Goal: Information Seeking & Learning: Learn about a topic

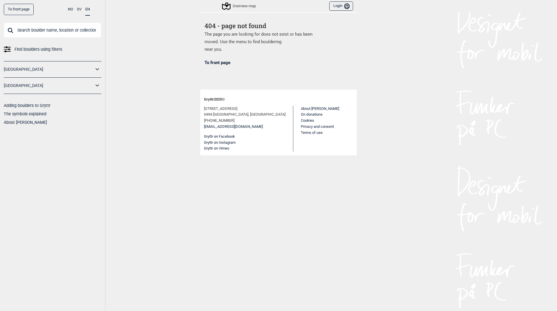
click at [21, 9] on link "To front page" at bounding box center [19, 9] width 30 height 11
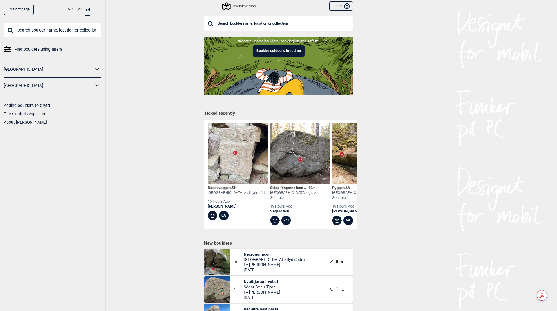
click at [25, 68] on link "[GEOGRAPHIC_DATA]" at bounding box center [49, 69] width 90 height 8
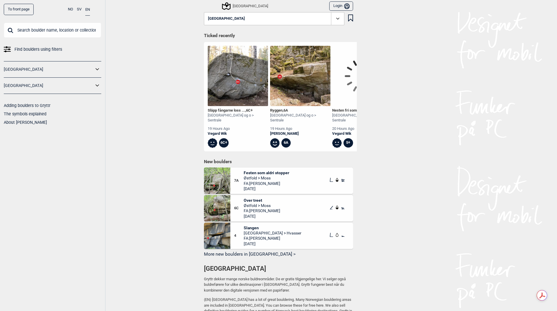
click at [91, 70] on link "[GEOGRAPHIC_DATA]" at bounding box center [49, 69] width 90 height 8
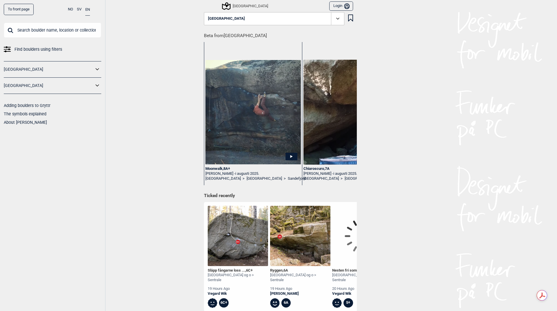
click at [98, 69] on icon at bounding box center [96, 69] width 3 height 2
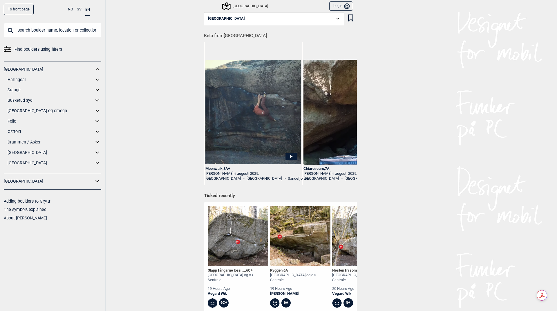
click at [98, 79] on icon at bounding box center [98, 80] width 8 height 8
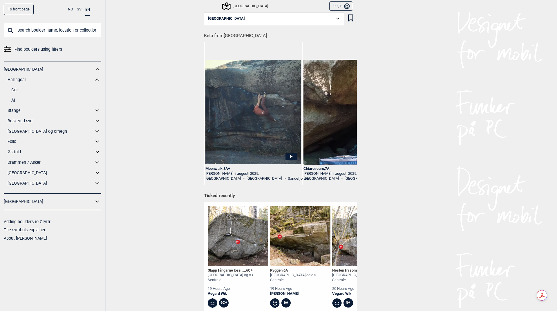
click at [13, 99] on link "Ål" at bounding box center [56, 100] width 90 height 8
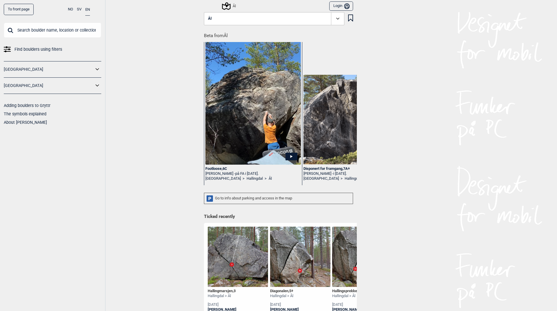
click at [220, 20] on button "Ål" at bounding box center [274, 18] width 140 height 13
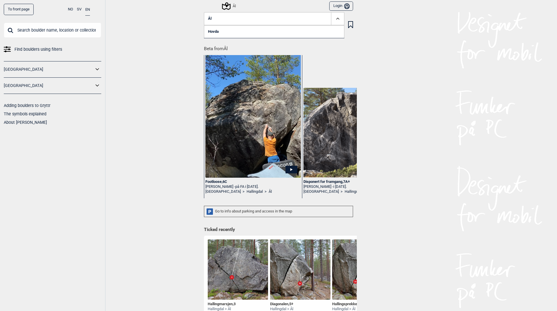
click at [220, 20] on button "Ål" at bounding box center [274, 18] width 140 height 13
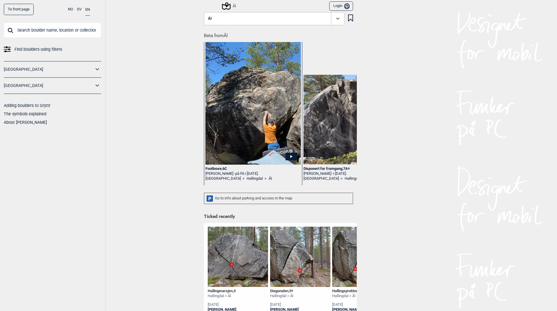
click at [231, 5] on div "Ål" at bounding box center [229, 6] width 13 height 7
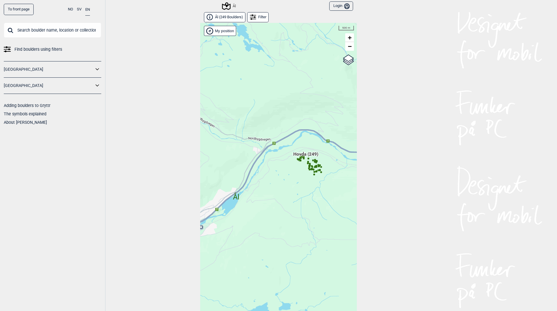
click at [232, 18] on span "Ål ( 249 Boulders )" at bounding box center [229, 17] width 28 height 5
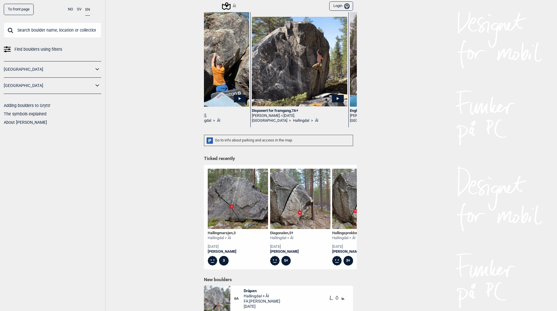
scroll to position [0, 52]
click at [277, 93] on img at bounding box center [298, 62] width 95 height 90
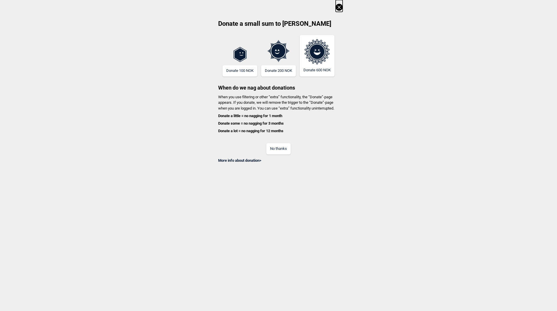
click at [339, 9] on icon at bounding box center [338, 7] width 7 height 7
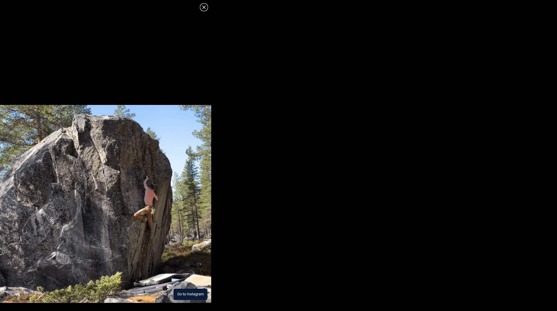
click at [178, 292] on button "Go to Instagram" at bounding box center [190, 294] width 34 height 11
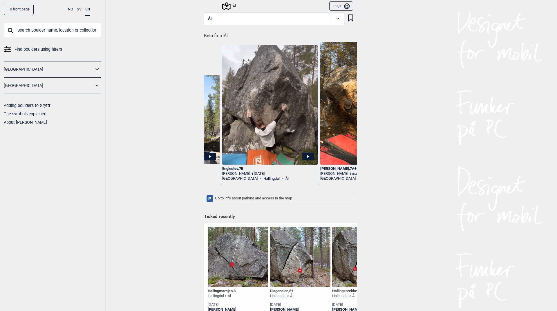
scroll to position [0, 166]
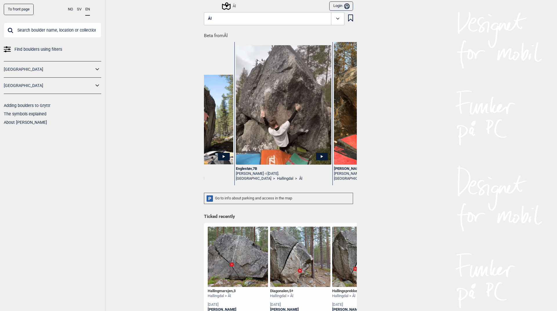
click at [241, 168] on div "Englestøv , 7B" at bounding box center [283, 168] width 95 height 5
click at [272, 123] on div at bounding box center [278, 155] width 557 height 311
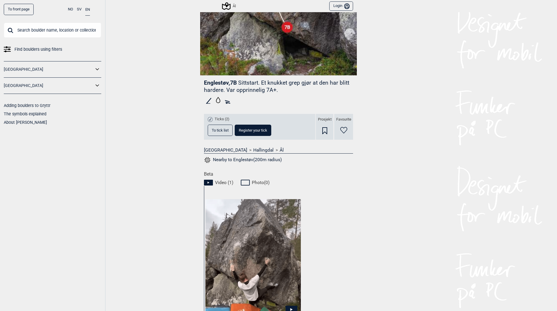
scroll to position [145, 0]
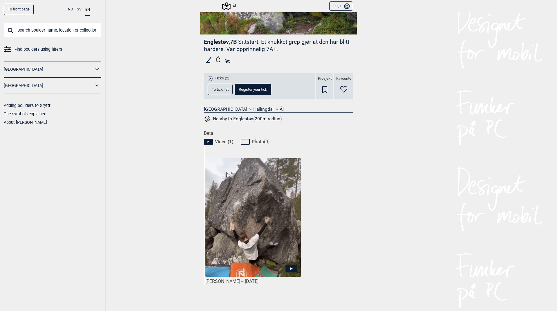
click at [217, 89] on span "To tick list" at bounding box center [220, 90] width 17 height 4
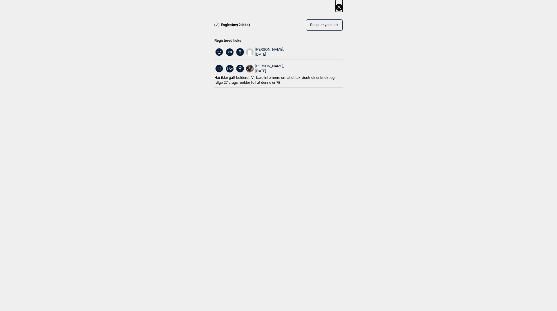
click at [339, 6] on icon at bounding box center [338, 7] width 7 height 7
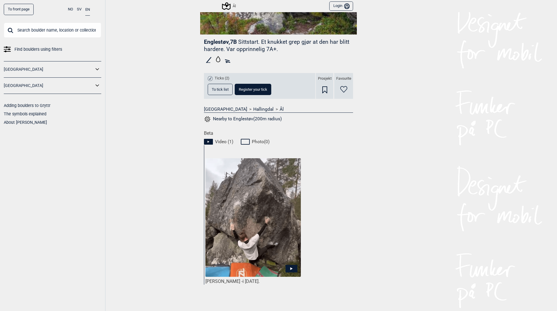
click at [251, 228] on img at bounding box center [252, 217] width 95 height 119
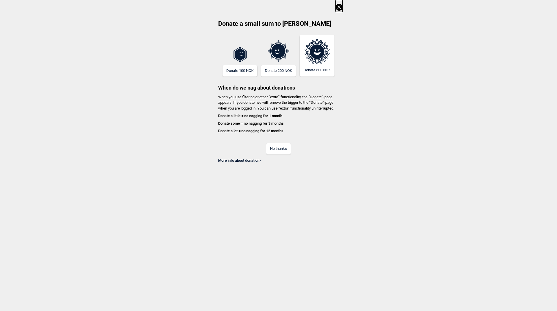
click at [335, 8] on icon at bounding box center [338, 7] width 7 height 7
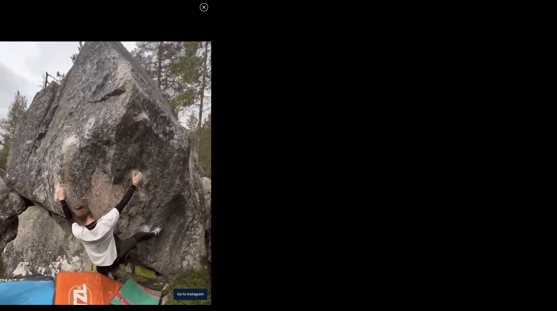
click at [182, 296] on button "Go to Instagram" at bounding box center [190, 294] width 34 height 11
